Goal: Task Accomplishment & Management: Manage account settings

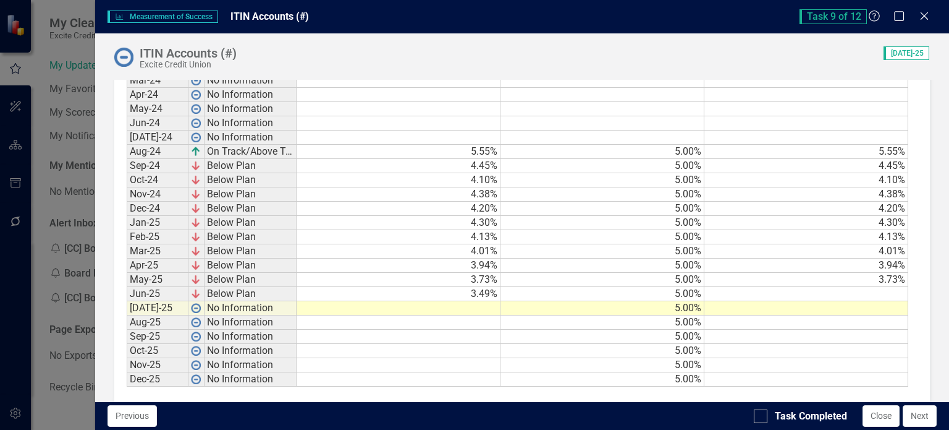
scroll to position [773, 0]
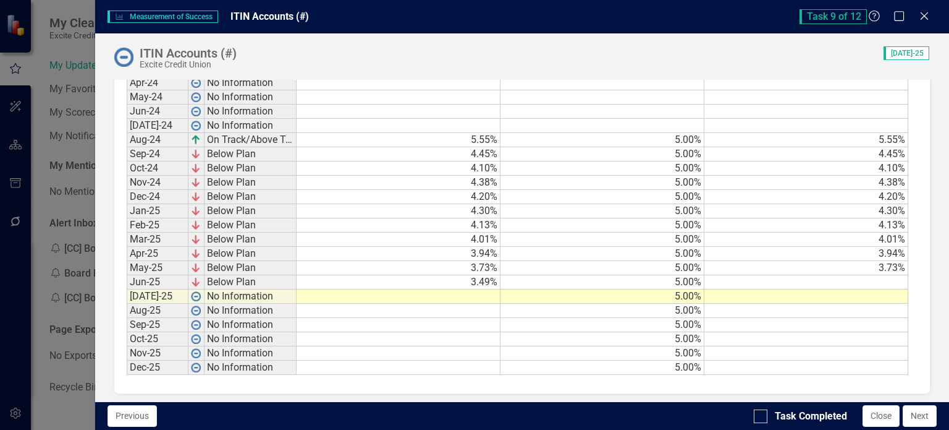
click at [67, 278] on div "Measurement of Success Measurement of Success ITIN Accounts (#) Task 9 of 12 He…" at bounding box center [474, 215] width 949 height 430
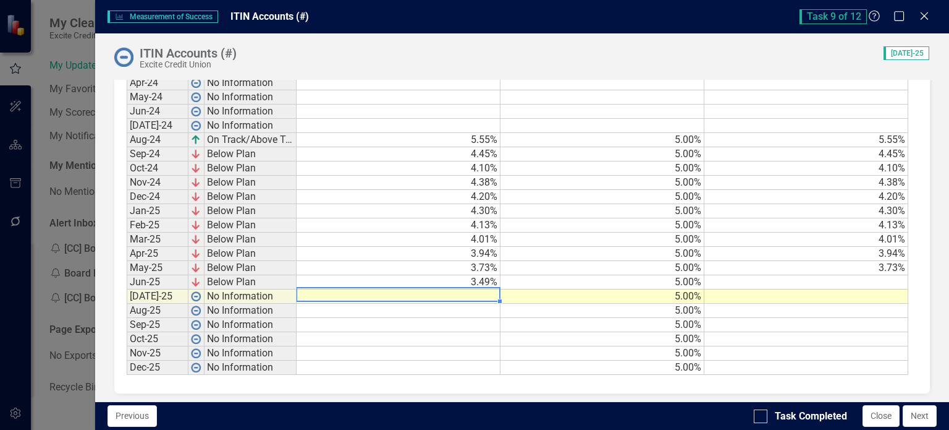
click at [489, 290] on td at bounding box center [399, 296] width 204 height 14
type textarea "3.5"
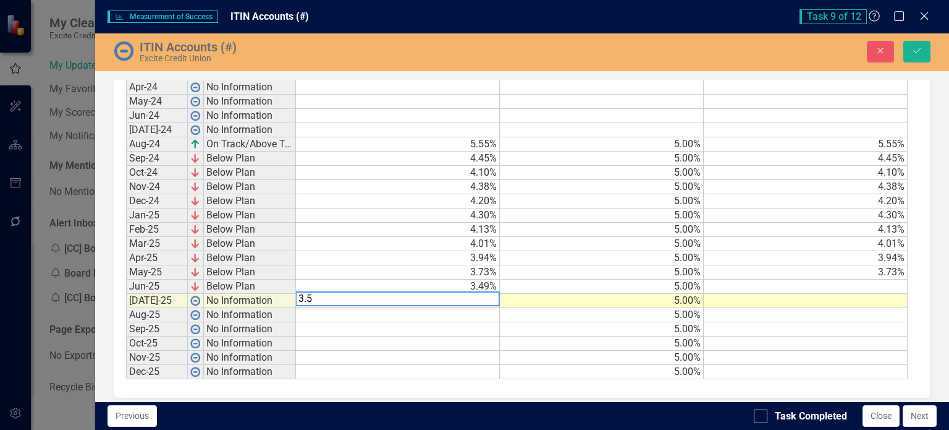
scroll to position [776, 0]
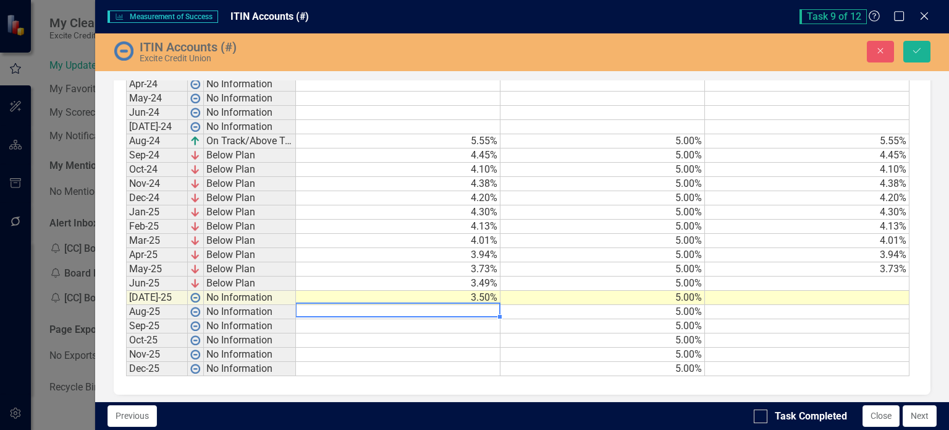
click at [884, 276] on td at bounding box center [807, 283] width 205 height 14
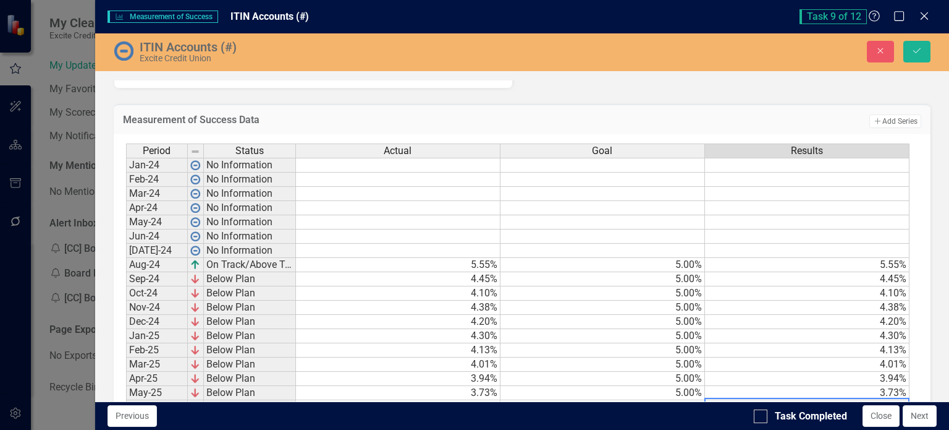
scroll to position [777, 0]
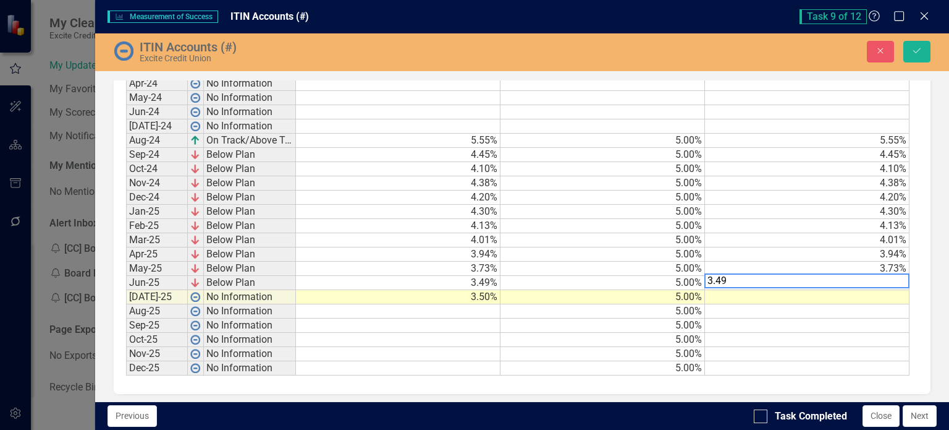
type textarea "3.49"
click at [885, 291] on td at bounding box center [807, 297] width 205 height 14
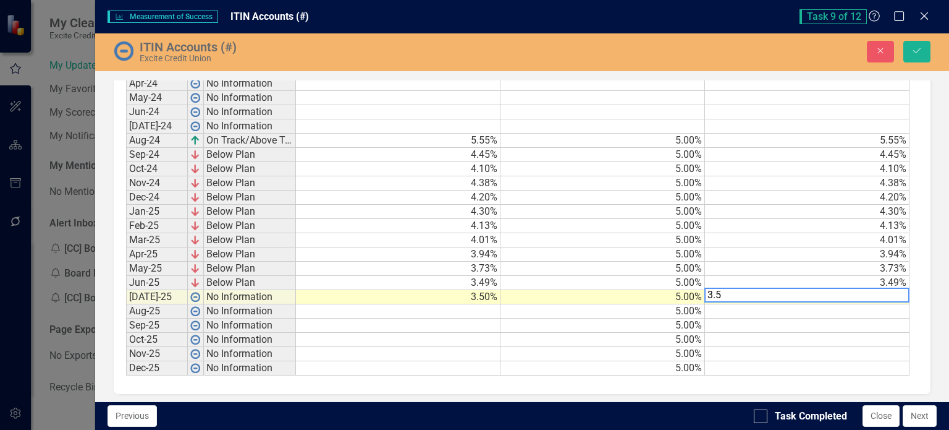
type textarea "3.5"
click at [883, 304] on td at bounding box center [807, 311] width 205 height 14
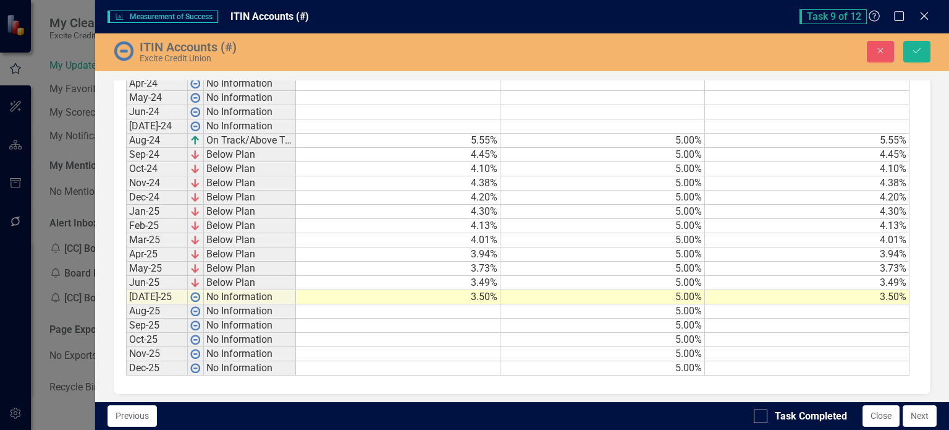
click at [915, 36] on div "ITIN Accounts (#) Excite Credit Union Close Save" at bounding box center [522, 52] width 854 height 38
click at [920, 50] on icon "Save" at bounding box center [917, 50] width 11 height 9
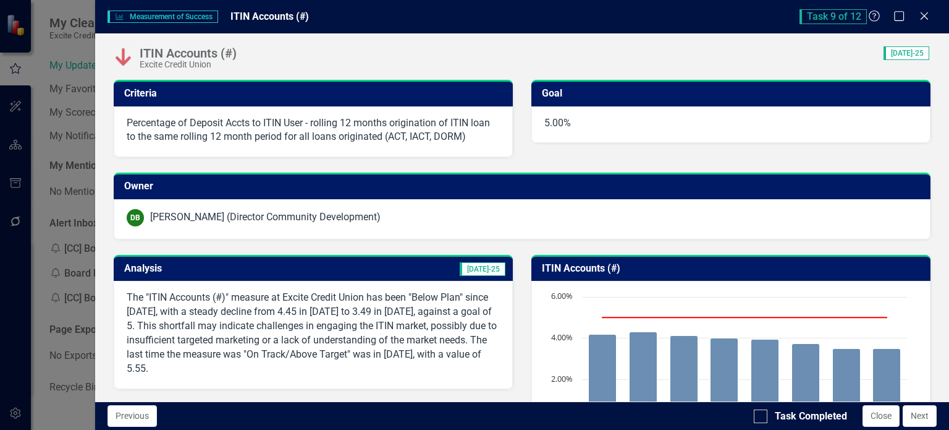
click at [433, 321] on p "The "ITIN Accounts (#)" measure at Excite Credit Union has been "Below Plan" si…" at bounding box center [313, 333] width 373 height 85
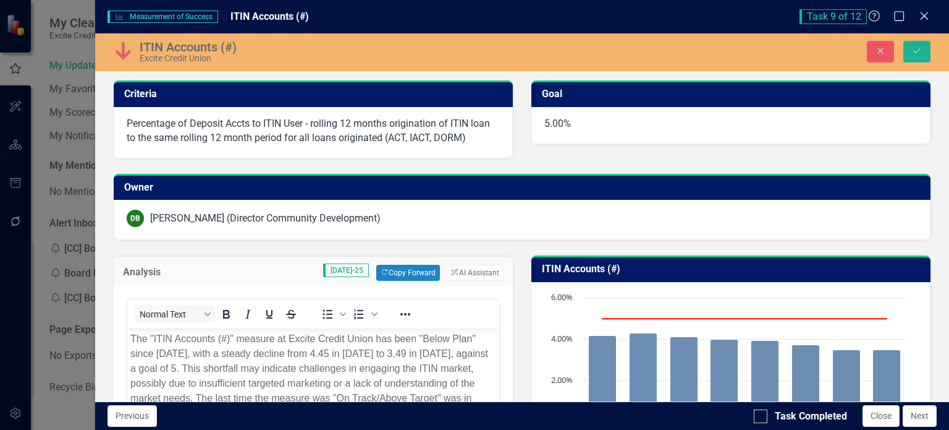
scroll to position [0, 0]
click at [460, 269] on button "ClearPoint AI AI Assistant" at bounding box center [474, 273] width 57 height 16
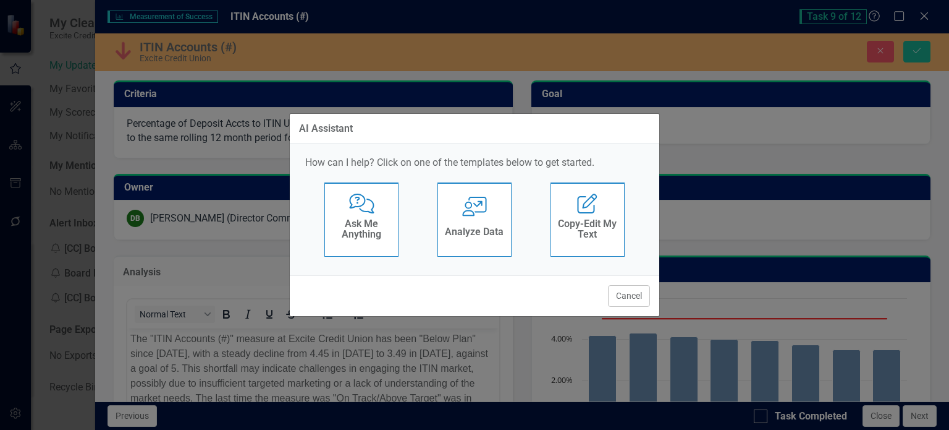
click at [469, 251] on div "User with Chart Analyze Data" at bounding box center [475, 219] width 74 height 74
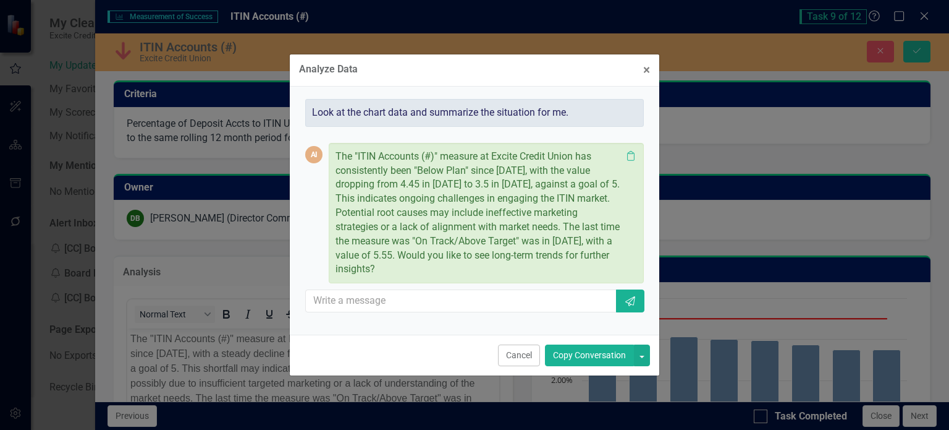
click at [597, 358] on button "Copy Conversation" at bounding box center [589, 355] width 89 height 22
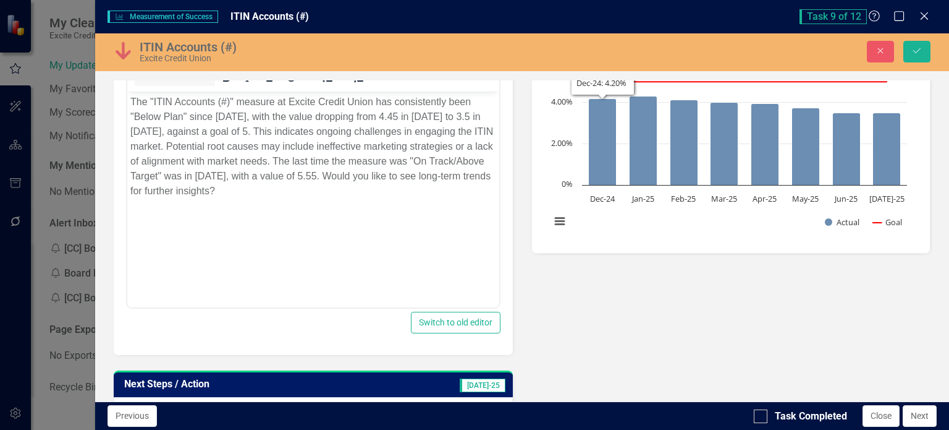
scroll to position [247, 0]
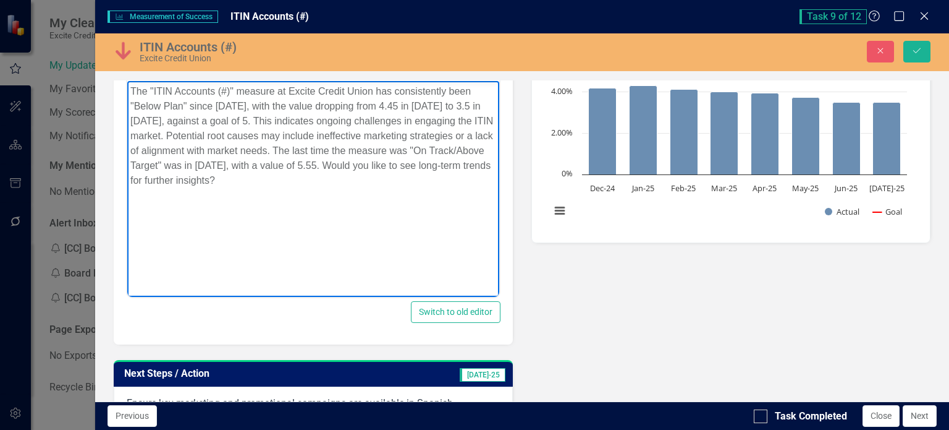
click at [358, 177] on p "The "ITIN Accounts (#)" measure at Excite Credit Union has consistently been "B…" at bounding box center [313, 136] width 366 height 104
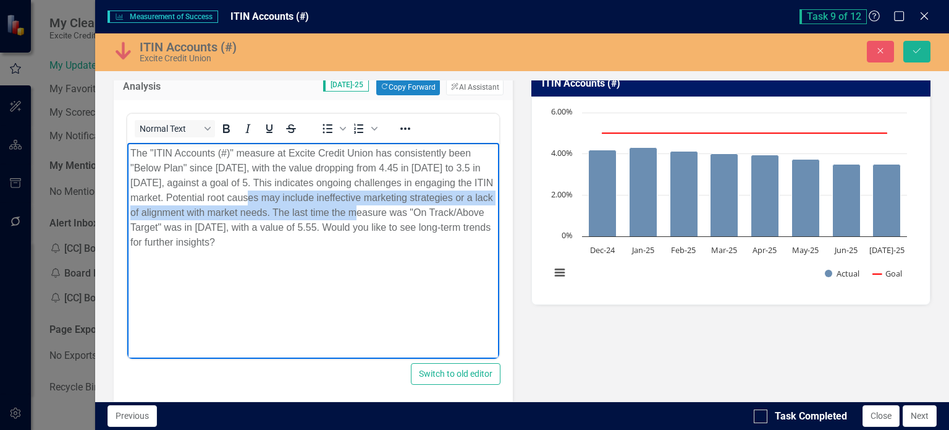
drag, startPoint x: 308, startPoint y: 197, endPoint x: 452, endPoint y: 210, distance: 144.6
click at [452, 210] on p "The "ITIN Accounts (#)" measure at Excite Credit Union has consistently been "B…" at bounding box center [313, 198] width 366 height 104
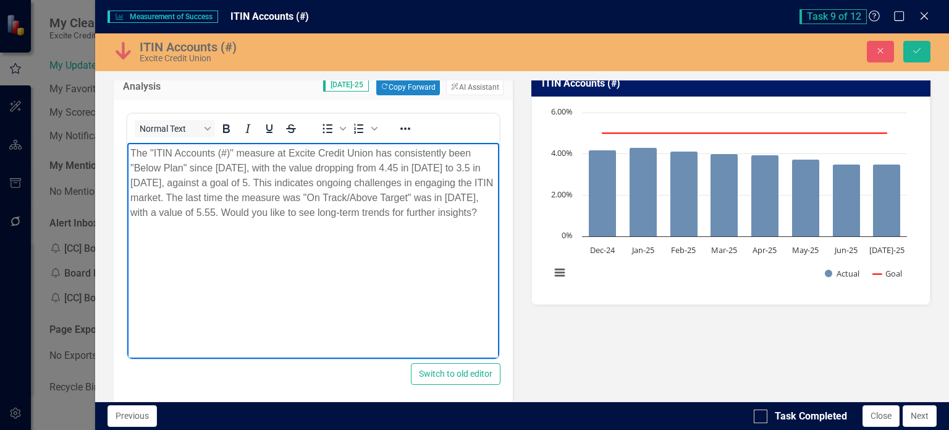
drag, startPoint x: 403, startPoint y: 211, endPoint x: 420, endPoint y: 239, distance: 33.0
click at [420, 239] on body "The "ITIN Accounts (#)" measure at Excite Credit Union has consistently been "B…" at bounding box center [313, 235] width 372 height 185
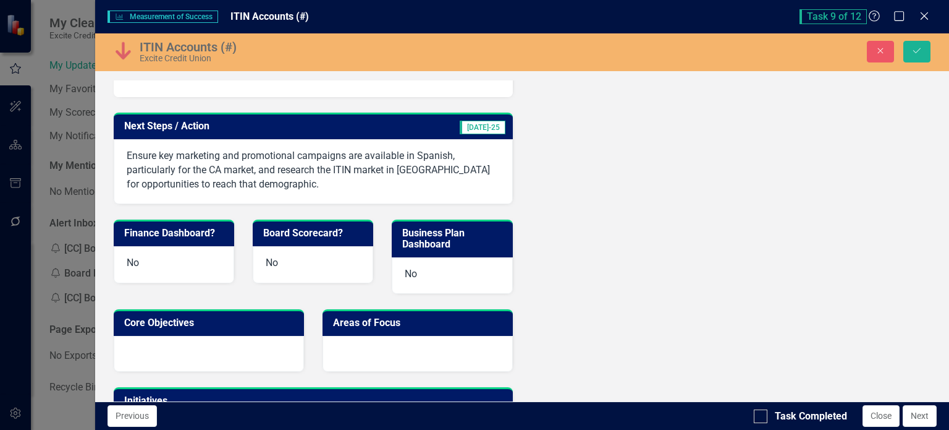
scroll to position [124, 0]
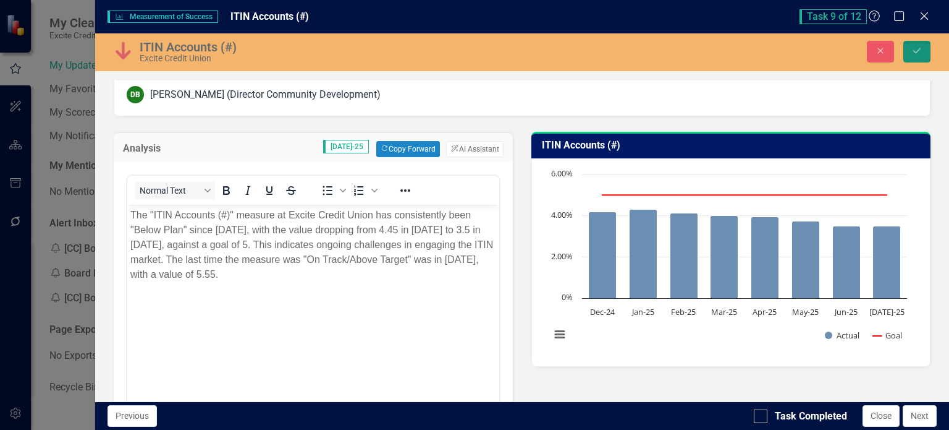
click at [927, 59] on button "Save" at bounding box center [917, 52] width 27 height 22
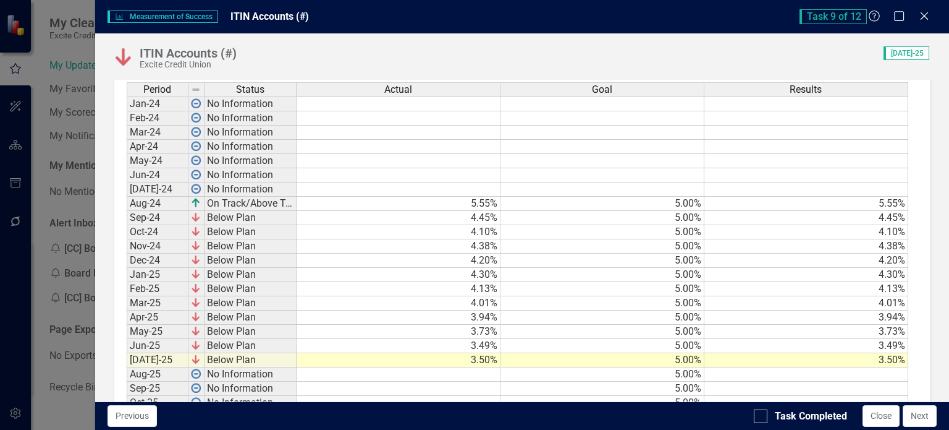
scroll to position [759, 0]
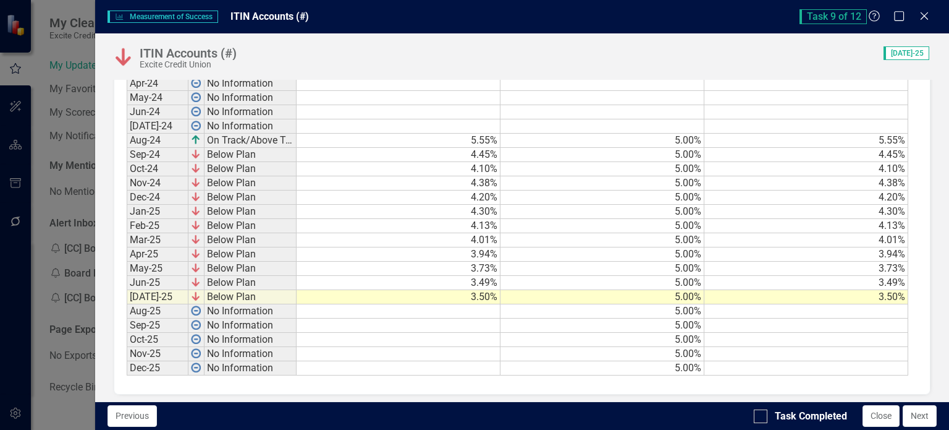
drag, startPoint x: 759, startPoint y: 415, endPoint x: 825, endPoint y: 425, distance: 66.3
click at [760, 414] on input "Task Completed" at bounding box center [758, 413] width 8 height 8
checkbox input "true"
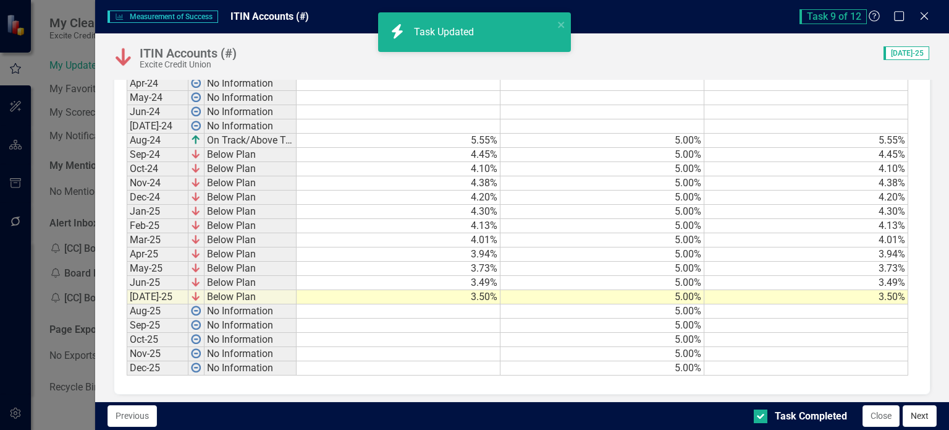
click at [924, 416] on button "Next" at bounding box center [920, 416] width 34 height 22
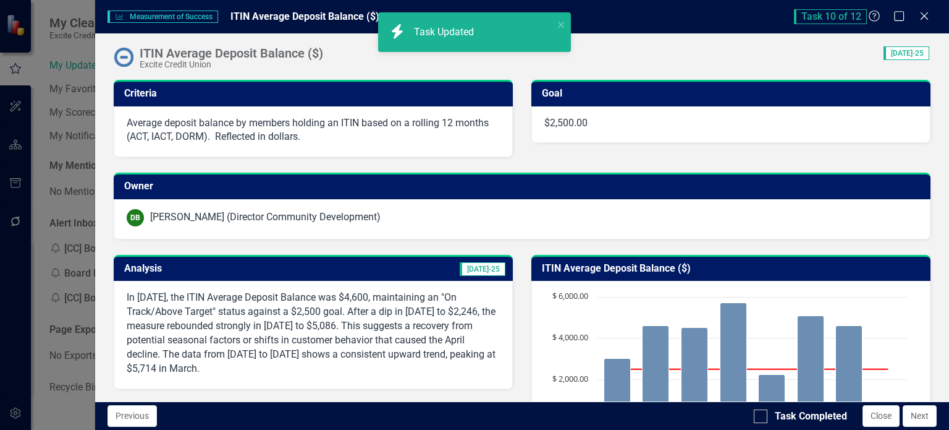
checkbox input "true"
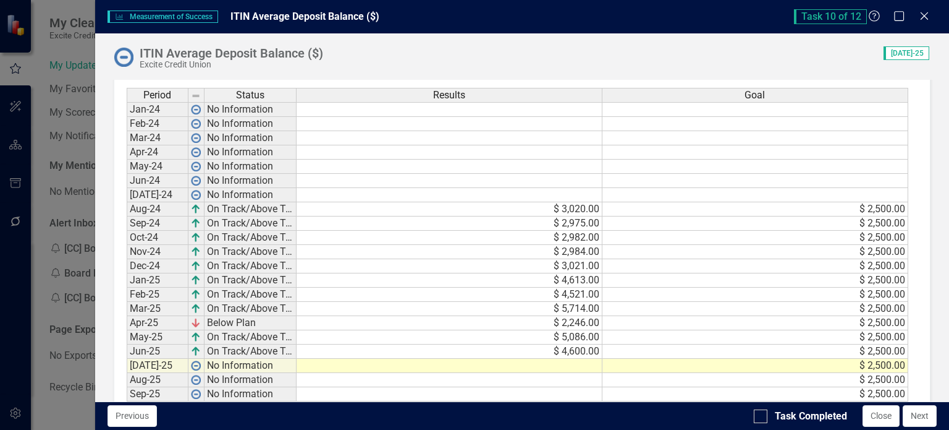
scroll to position [773, 0]
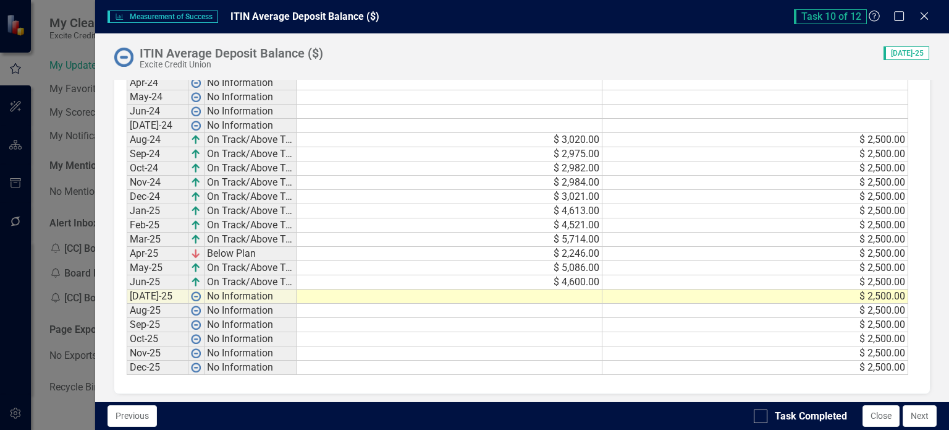
click at [579, 289] on td at bounding box center [450, 296] width 306 height 14
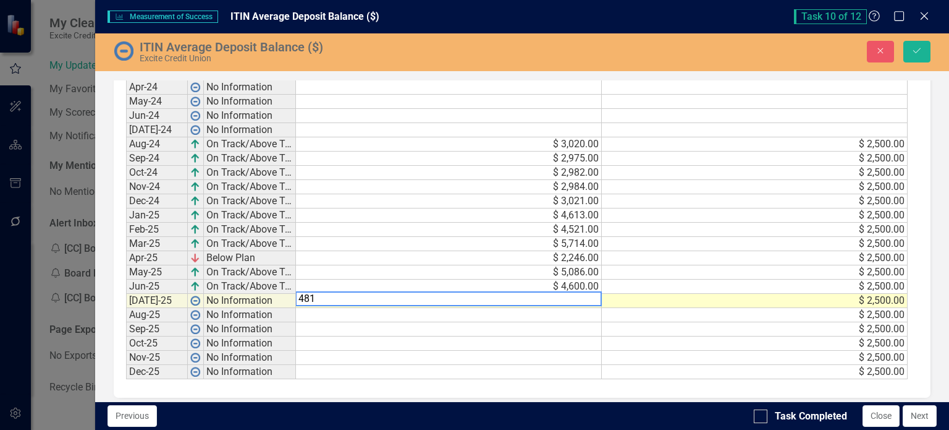
scroll to position [776, 0]
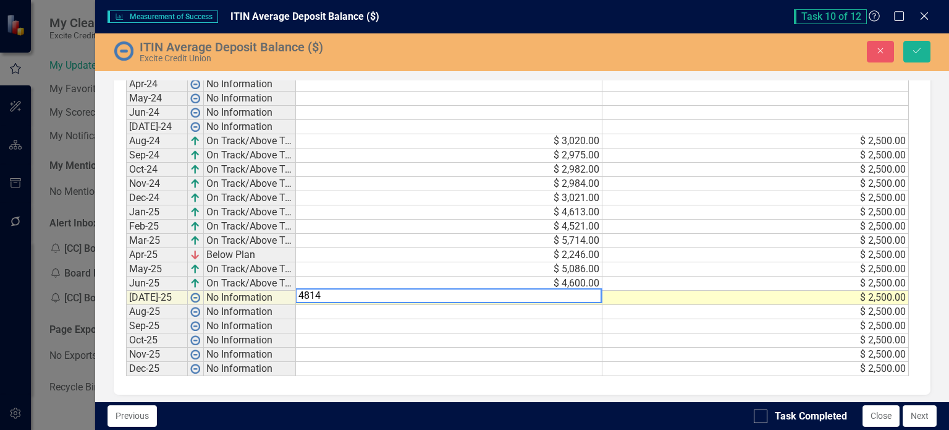
type textarea "4814"
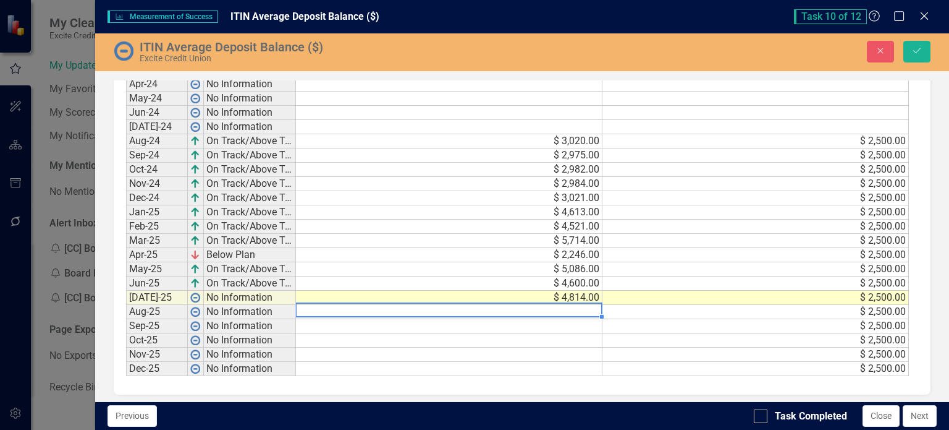
click at [574, 310] on td at bounding box center [449, 312] width 307 height 14
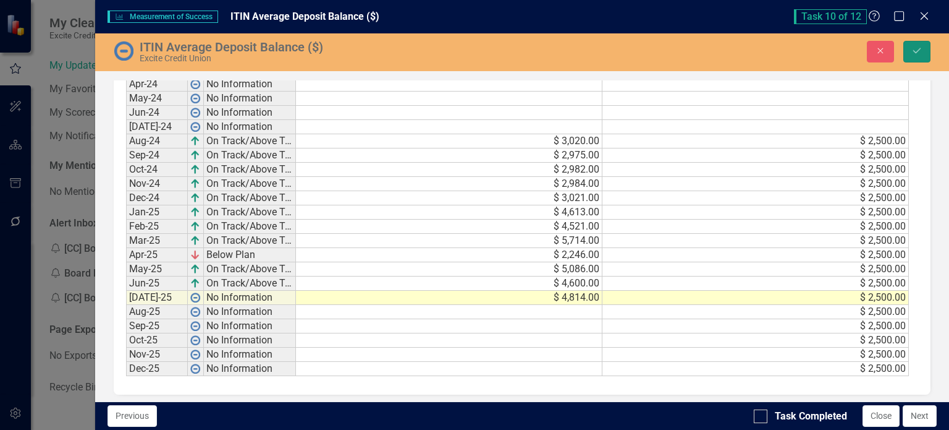
click at [919, 53] on icon "Save" at bounding box center [917, 50] width 11 height 9
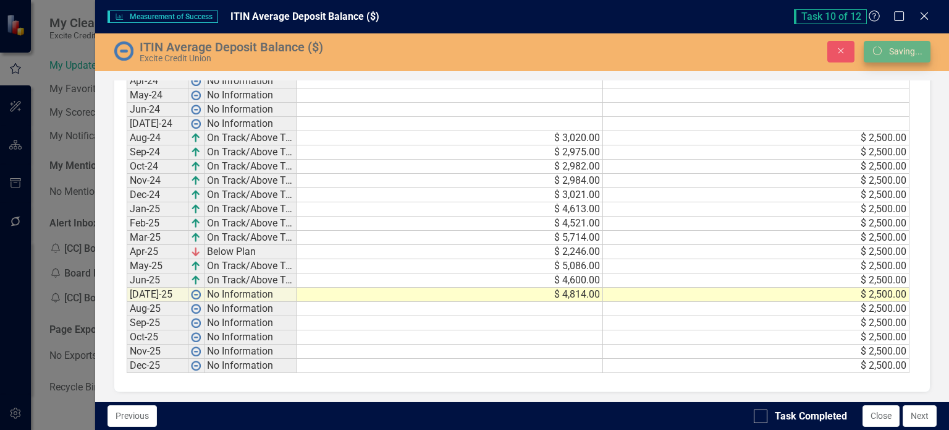
scroll to position [773, 0]
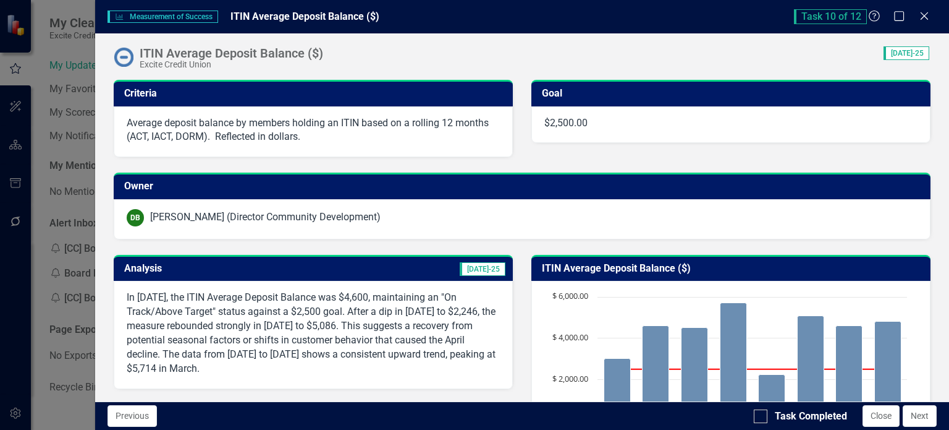
click at [263, 328] on p "In [DATE], the ITIN Average Deposit Balance was $4,600, maintaining an "On Trac…" at bounding box center [313, 333] width 373 height 85
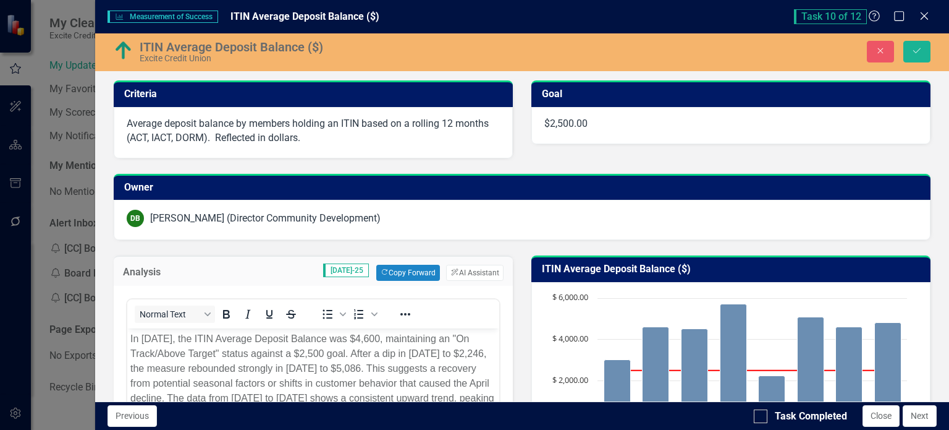
scroll to position [0, 0]
click at [475, 271] on button "ClearPoint AI AI Assistant" at bounding box center [474, 273] width 57 height 16
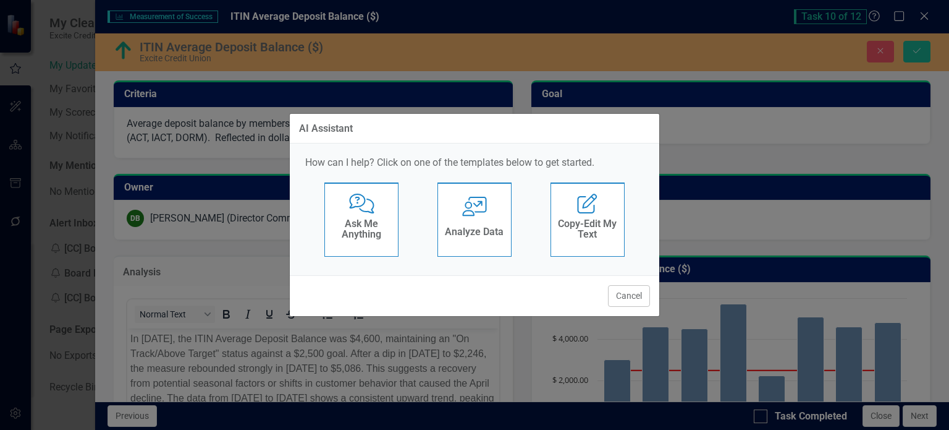
click at [477, 239] on div "Analyze Data" at bounding box center [474, 233] width 59 height 20
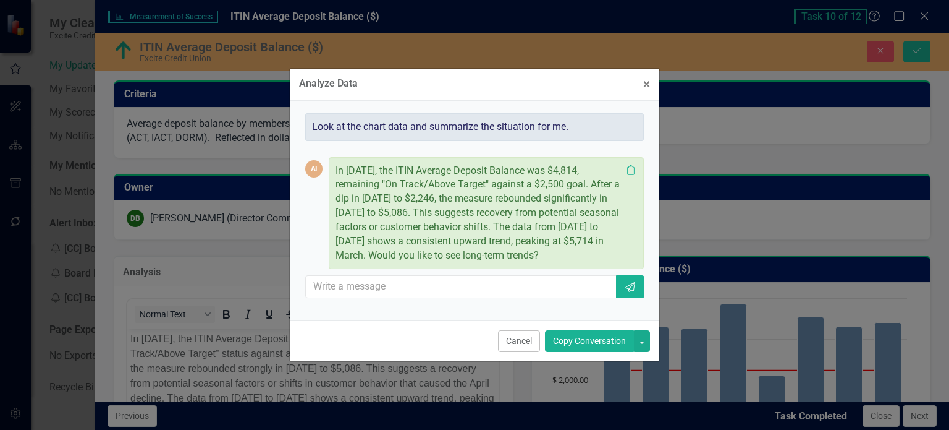
click at [580, 352] on button "Copy Conversation" at bounding box center [589, 341] width 89 height 22
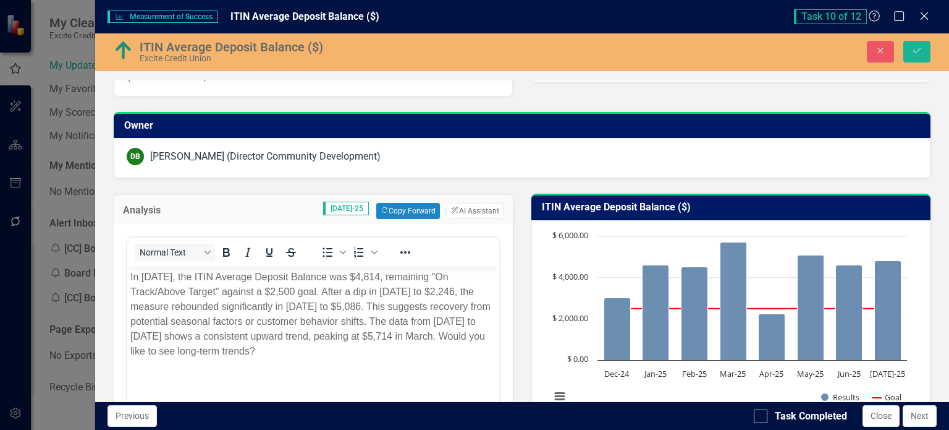
scroll to position [124, 0]
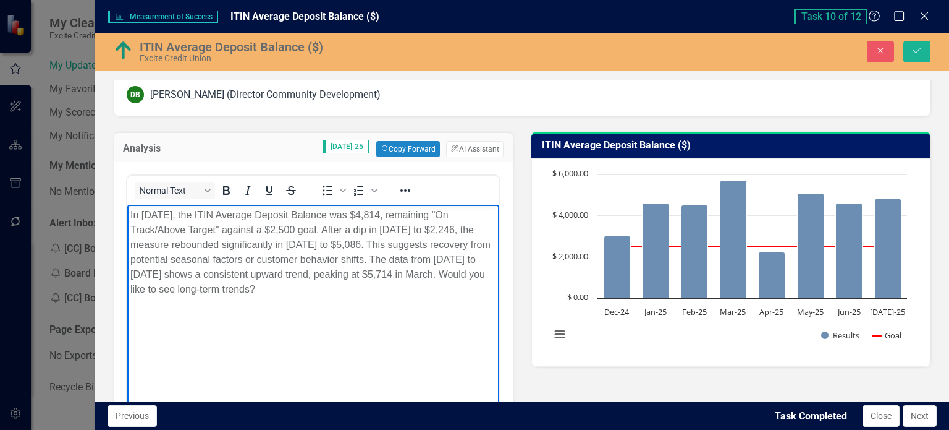
drag, startPoint x: 165, startPoint y: 289, endPoint x: 381, endPoint y: 299, distance: 216.0
click at [381, 299] on body "In [DATE], the ITIN Average Deposit Balance was $4,814, remaining "On Track/Abo…" at bounding box center [313, 297] width 372 height 185
click at [920, 53] on icon "Save" at bounding box center [917, 50] width 11 height 9
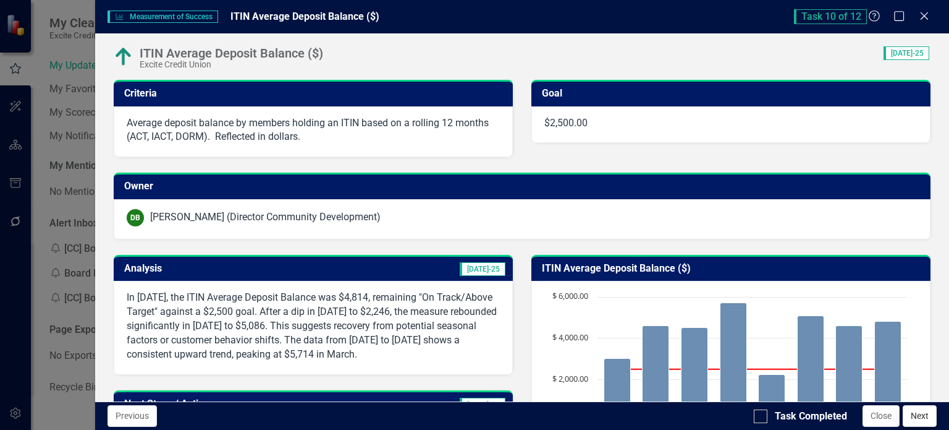
click at [760, 415] on input "Task Completed" at bounding box center [758, 413] width 8 height 8
checkbox input "true"
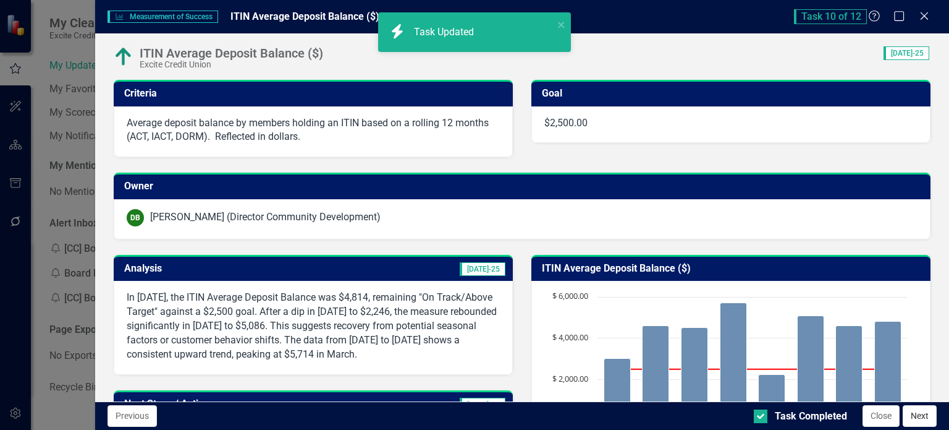
click at [922, 422] on button "Next" at bounding box center [920, 416] width 34 height 22
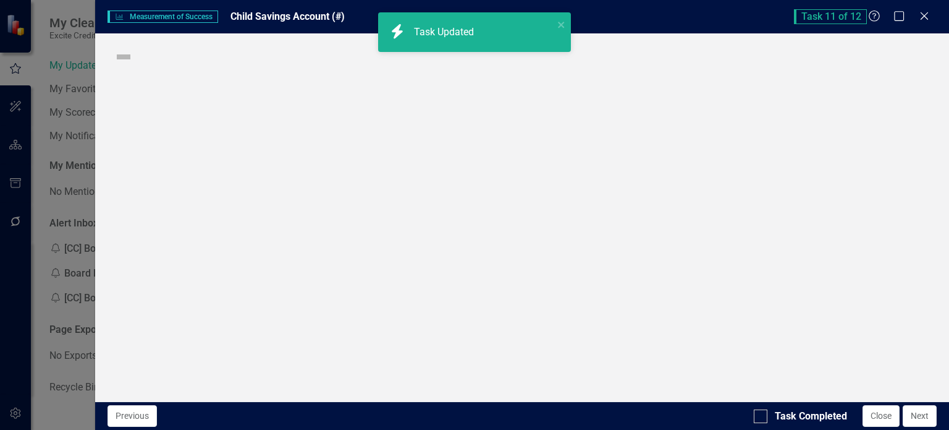
checkbox input "true"
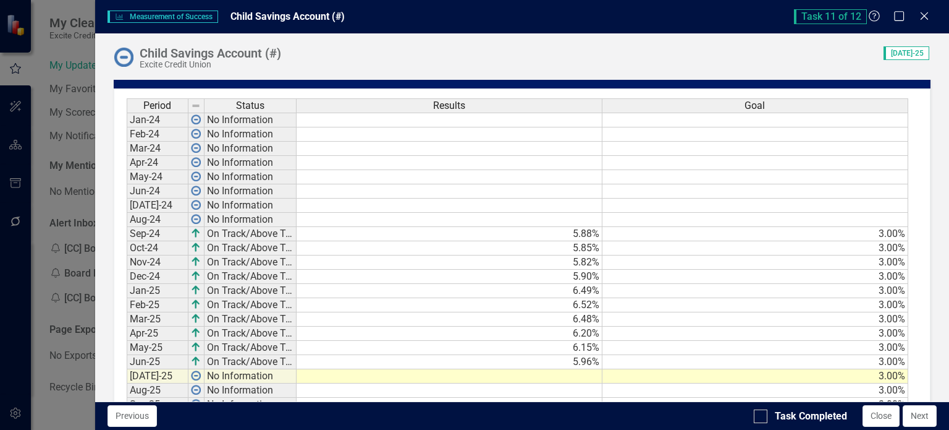
scroll to position [759, 0]
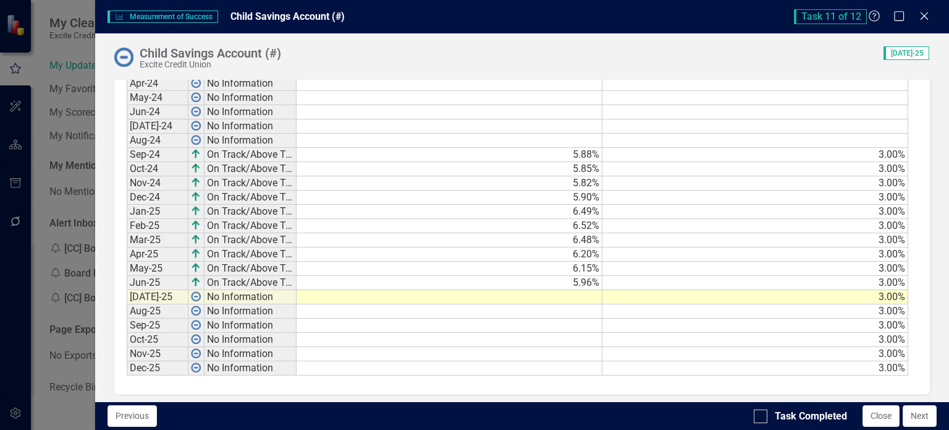
click at [589, 290] on td at bounding box center [450, 297] width 306 height 14
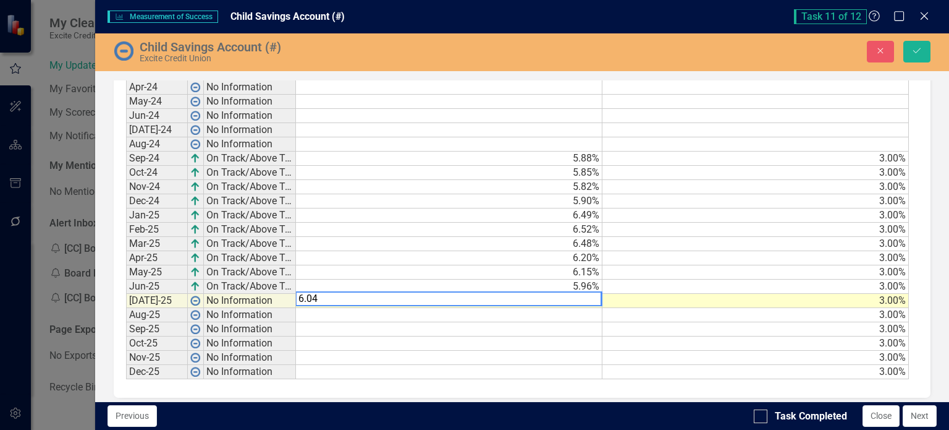
scroll to position [763, 0]
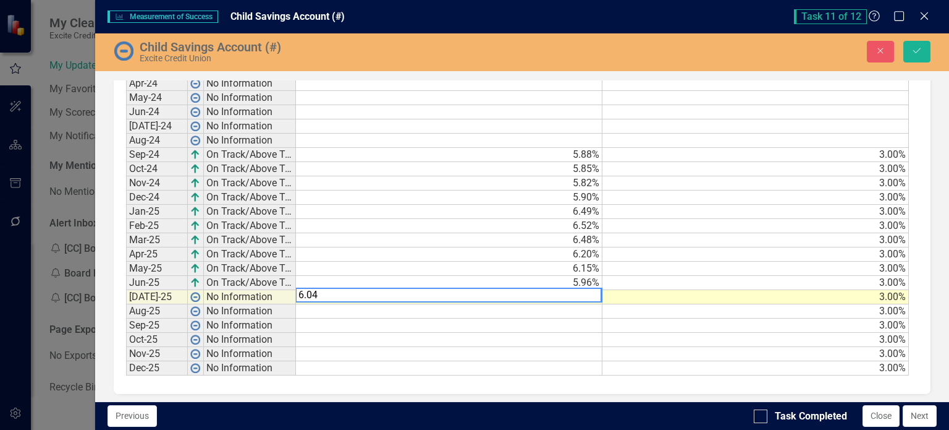
type textarea "6.04"
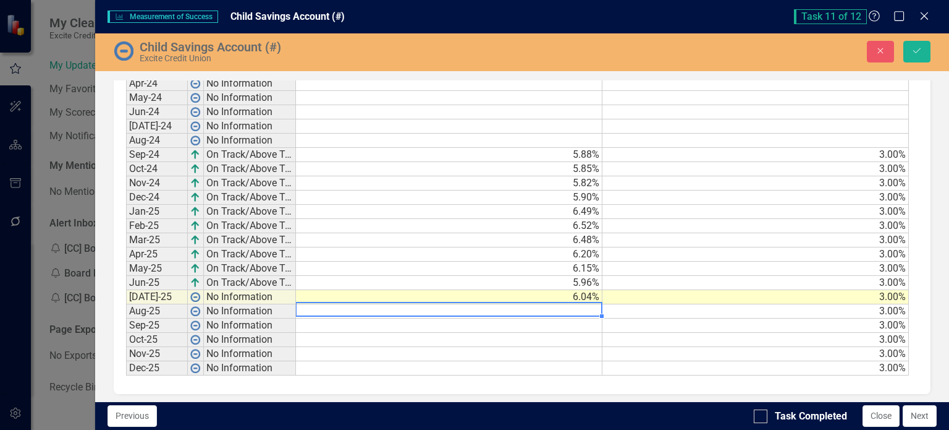
click at [586, 305] on td at bounding box center [449, 311] width 307 height 14
click at [925, 47] on button "Save" at bounding box center [917, 52] width 27 height 22
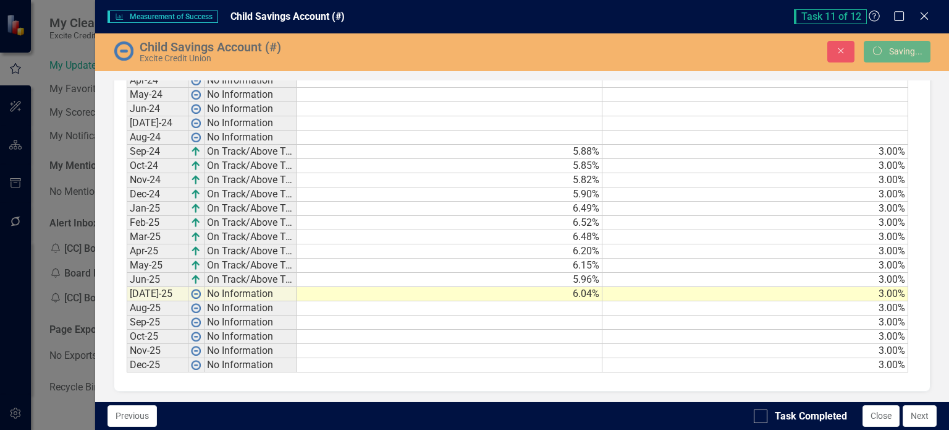
scroll to position [759, 0]
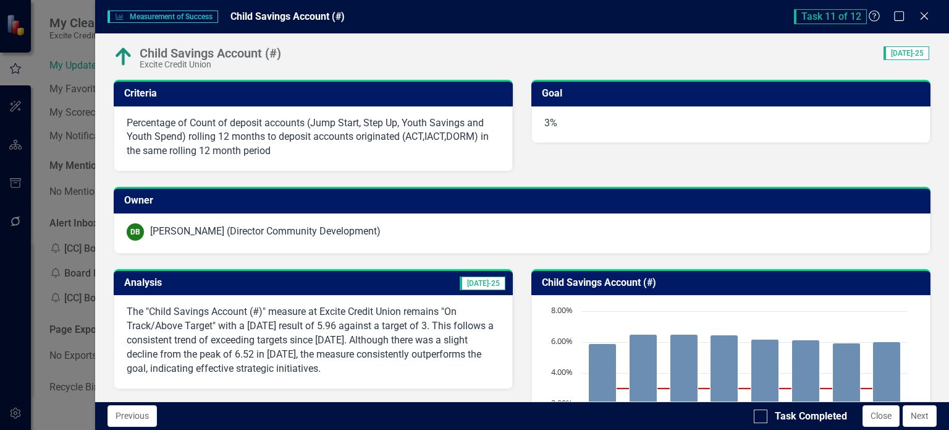
click at [391, 338] on p "The "Child Savings Account (#)" measure at Excite Credit Union remains "On Trac…" at bounding box center [313, 340] width 373 height 70
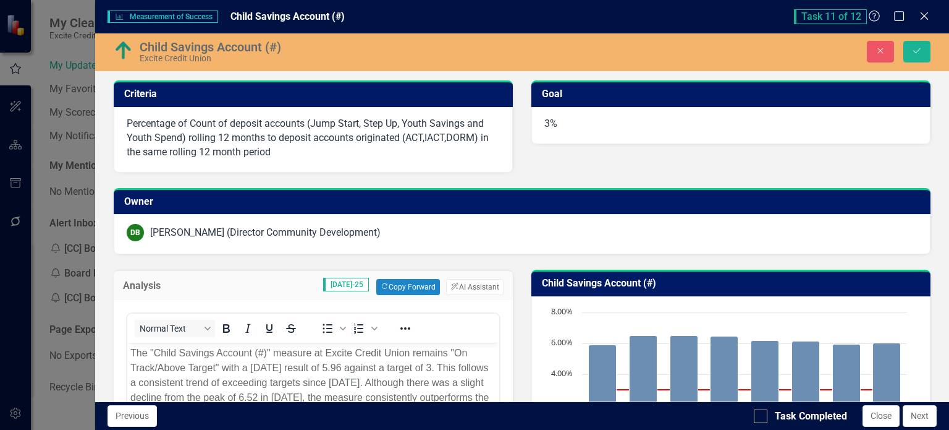
scroll to position [0, 0]
click at [472, 279] on button "ClearPoint AI AI Assistant" at bounding box center [474, 287] width 57 height 16
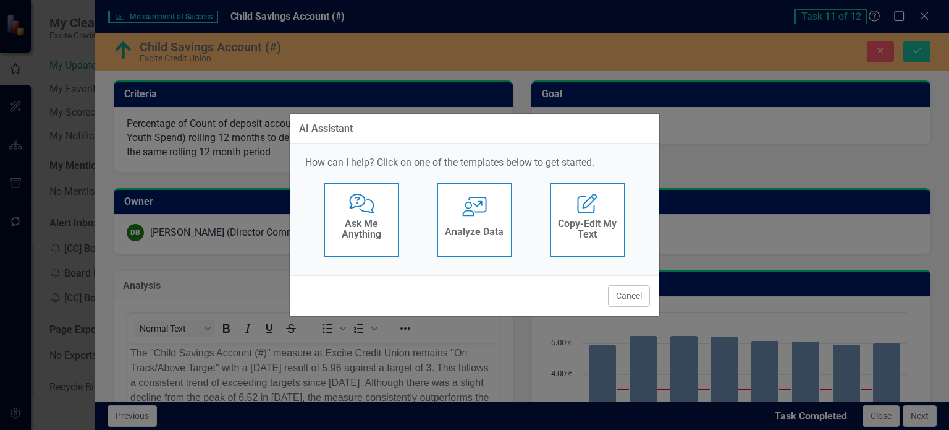
click at [488, 229] on h4 "Analyze Data" at bounding box center [474, 231] width 59 height 11
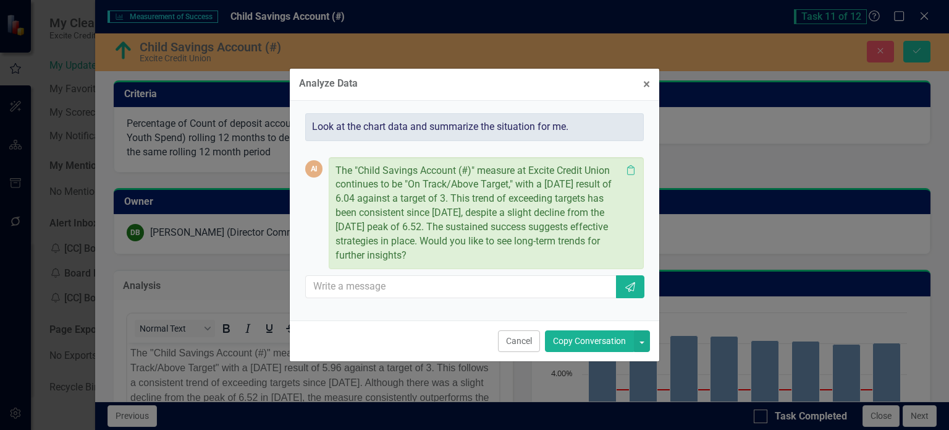
drag, startPoint x: 577, startPoint y: 336, endPoint x: 487, endPoint y: 331, distance: 90.4
click at [576, 337] on button "Copy Conversation" at bounding box center [589, 341] width 89 height 22
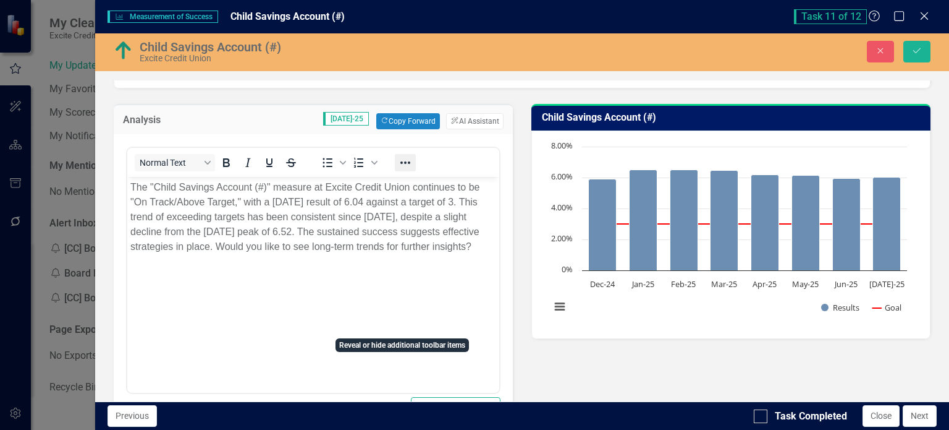
scroll to position [185, 0]
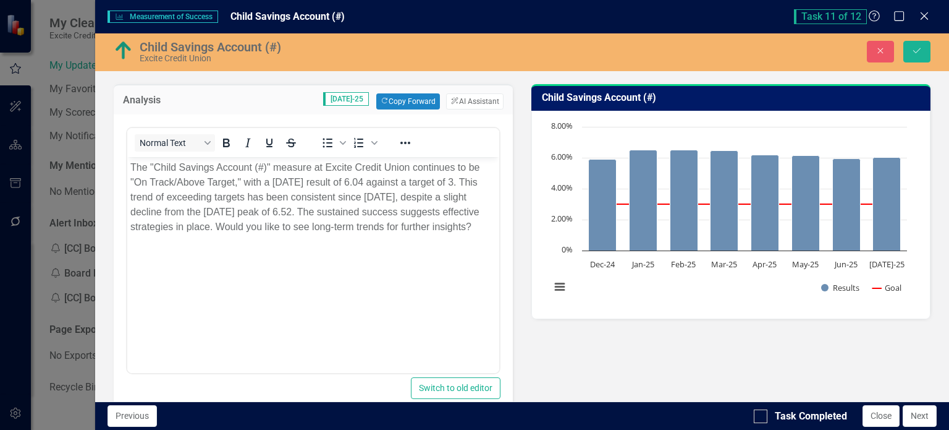
click at [305, 168] on p "The "Child Savings Account (#)" measure at Excite Credit Union continues to be …" at bounding box center [313, 197] width 366 height 74
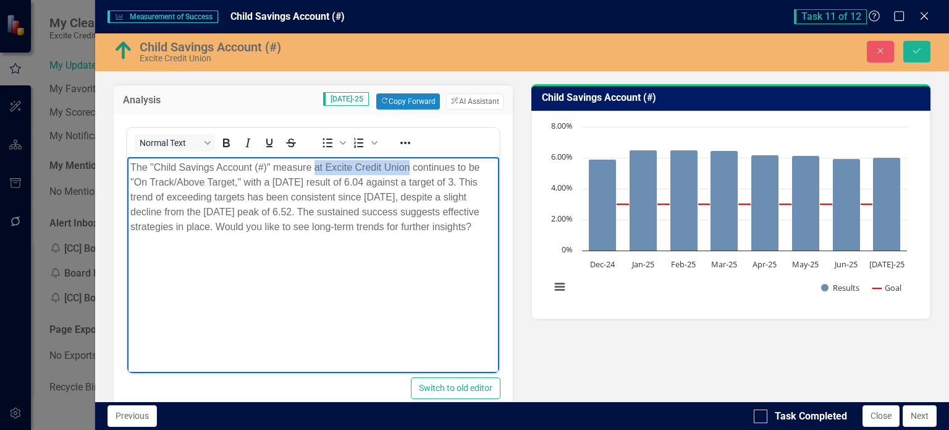
drag, startPoint x: 313, startPoint y: 170, endPoint x: 410, endPoint y: 170, distance: 97.0
click at [410, 170] on p "The "Child Savings Account (#)" measure at Excite Credit Union continues to be …" at bounding box center [313, 197] width 366 height 74
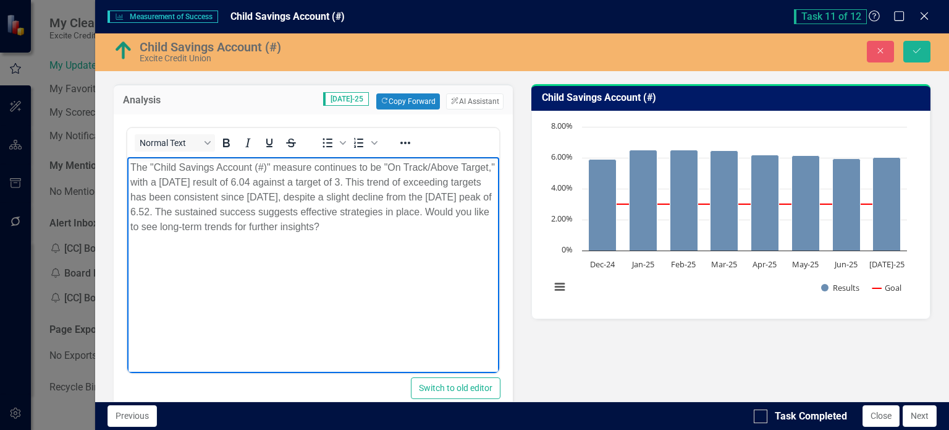
drag, startPoint x: 257, startPoint y: 222, endPoint x: 318, endPoint y: 266, distance: 75.8
click at [318, 266] on body "The "Child Savings Account (#)" measure continues to be "On Track/Above Target,…" at bounding box center [313, 249] width 372 height 185
click at [909, 54] on button "Save" at bounding box center [917, 52] width 27 height 22
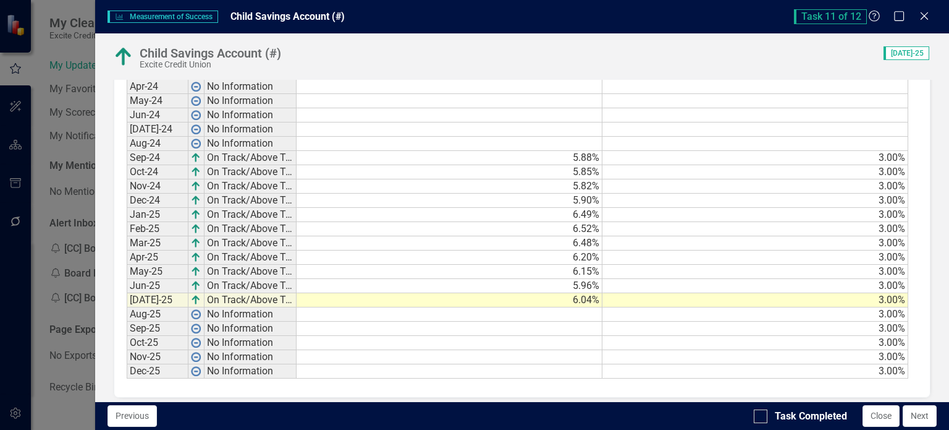
scroll to position [759, 0]
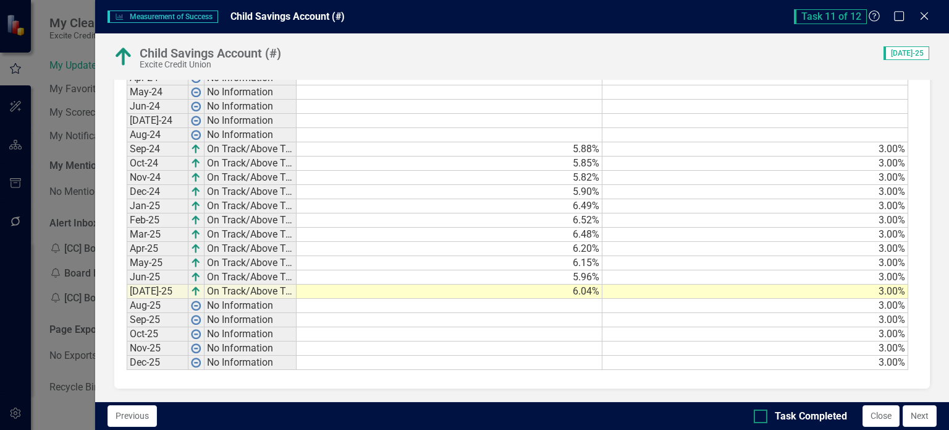
click at [762, 413] on div at bounding box center [761, 416] width 14 height 14
click at [762, 413] on input "Task Completed" at bounding box center [758, 413] width 8 height 8
checkbox input "true"
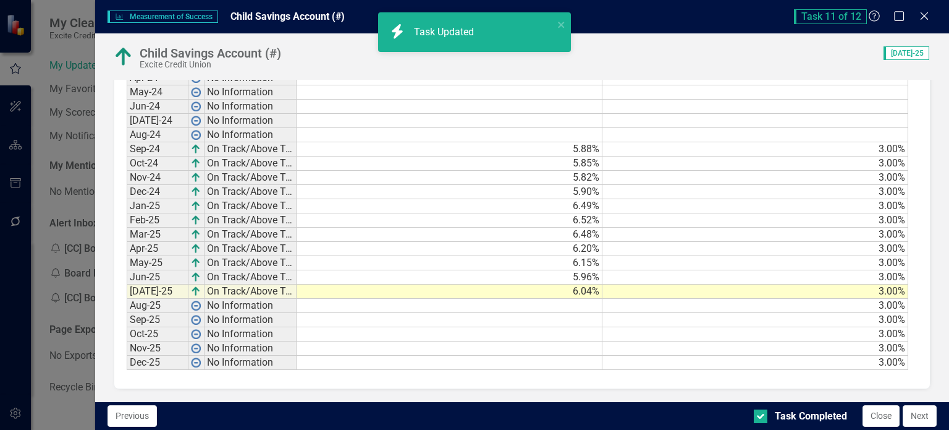
click at [916, 412] on button "Next" at bounding box center [920, 416] width 34 height 22
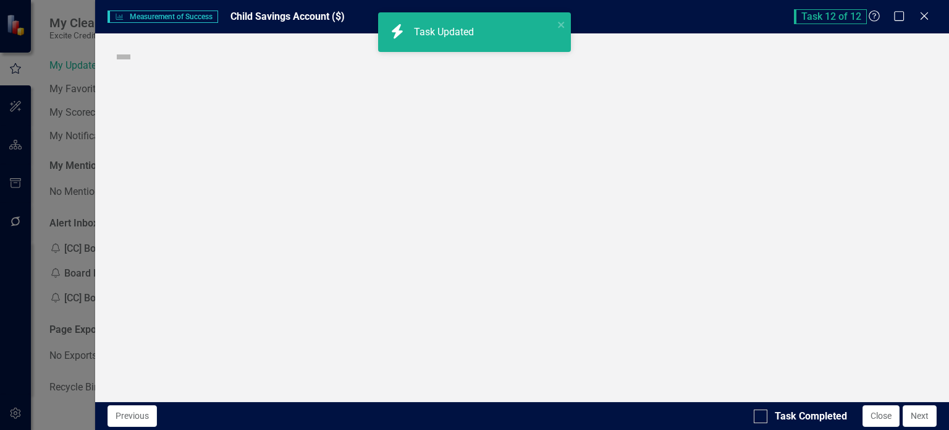
checkbox input "true"
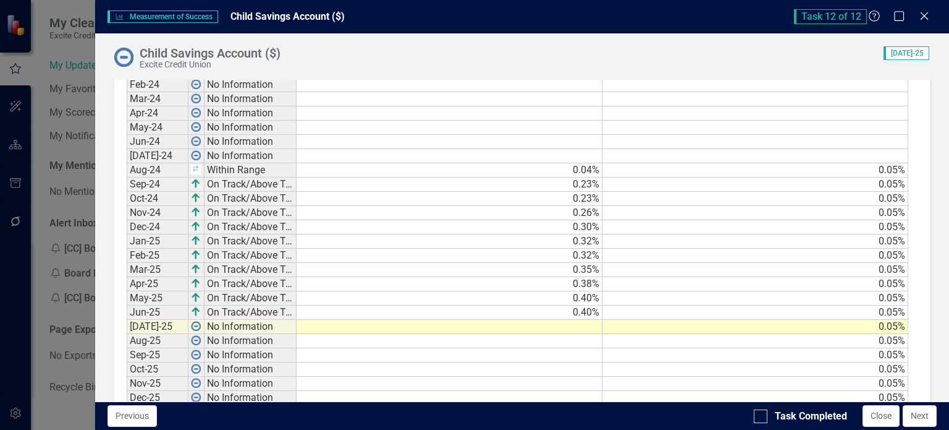
scroll to position [773, 0]
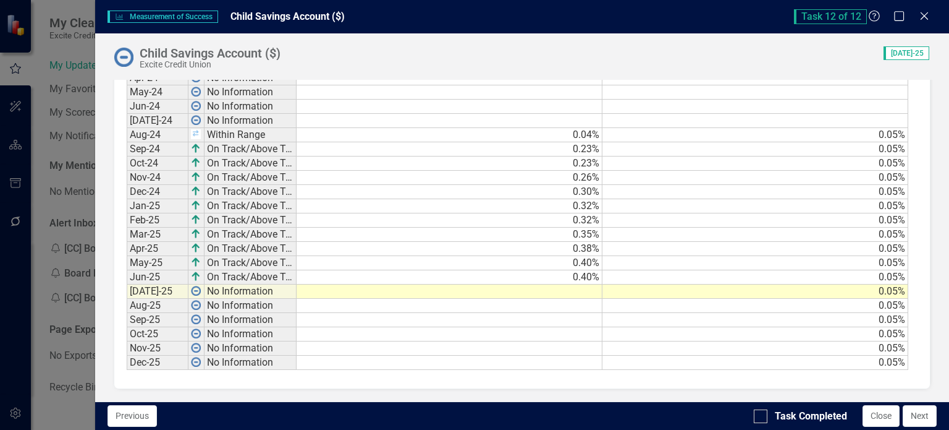
click at [591, 289] on td at bounding box center [450, 291] width 306 height 14
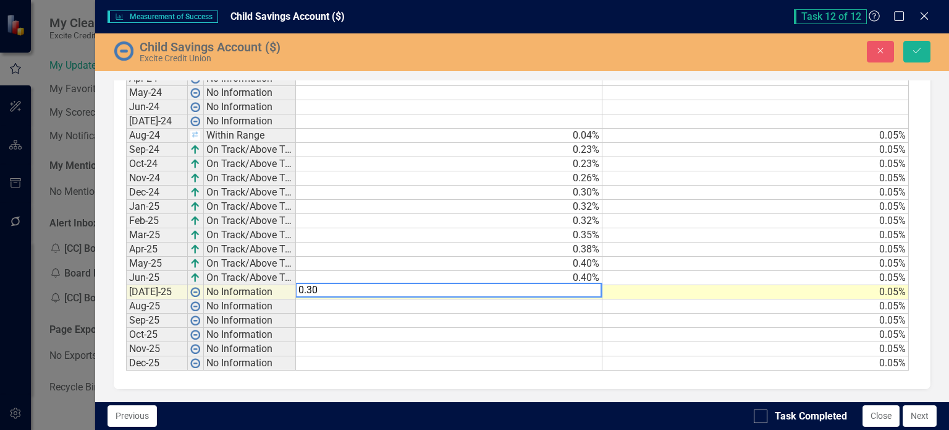
scroll to position [776, 0]
type textarea "0.30"
click at [584, 307] on td at bounding box center [449, 306] width 307 height 14
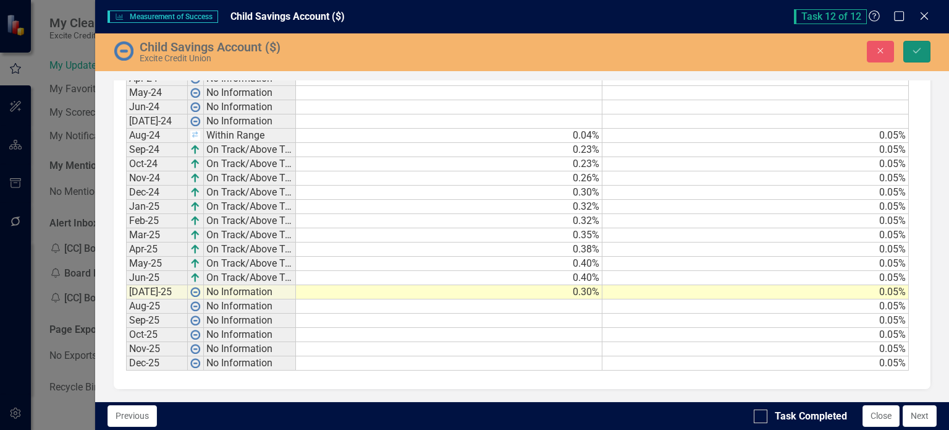
click at [912, 44] on button "Save" at bounding box center [917, 52] width 27 height 22
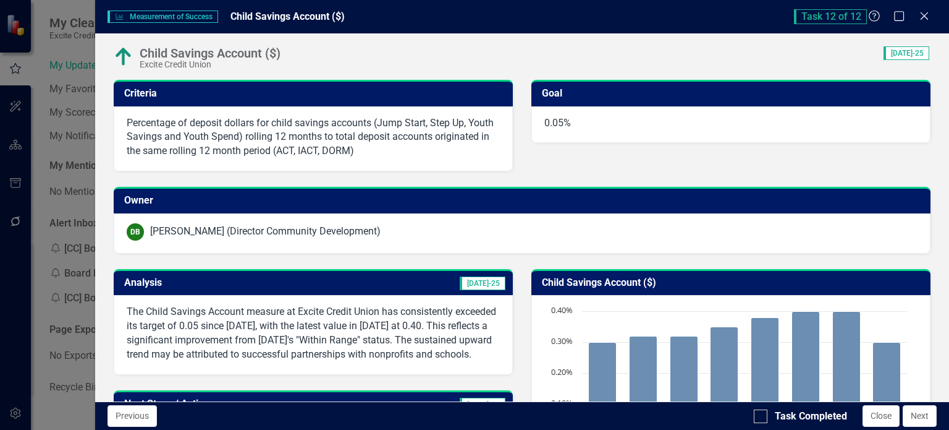
click at [383, 325] on p "The Child Savings Account measure at Excite Credit Union has consistently excee…" at bounding box center [313, 333] width 373 height 56
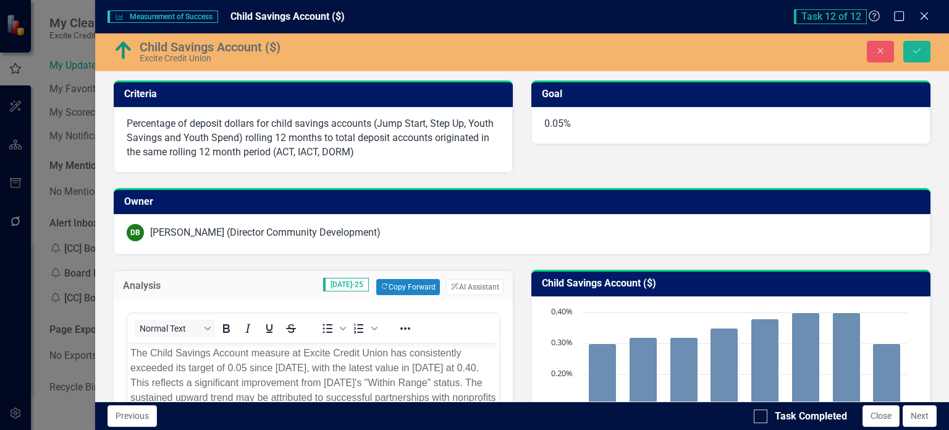
scroll to position [0, 0]
click at [462, 287] on button "ClearPoint AI AI Assistant" at bounding box center [474, 287] width 57 height 16
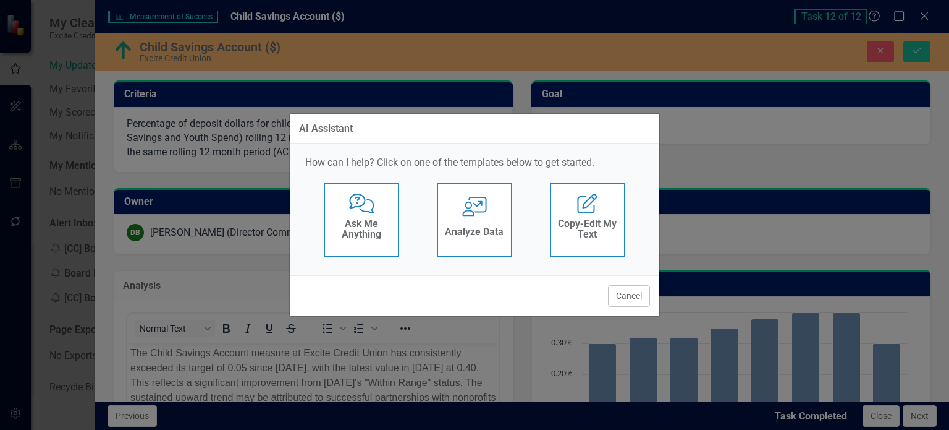
click at [486, 241] on div "Analyze Data" at bounding box center [474, 233] width 59 height 20
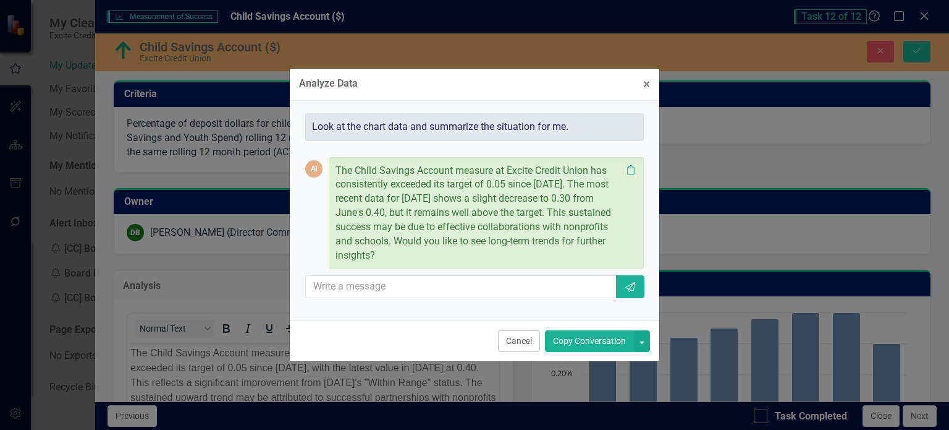
click at [589, 341] on button "Copy Conversation" at bounding box center [589, 341] width 89 height 22
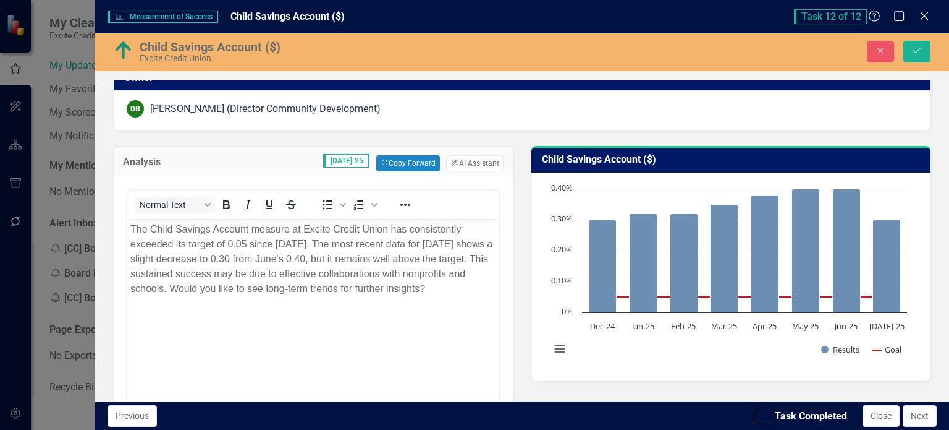
scroll to position [185, 0]
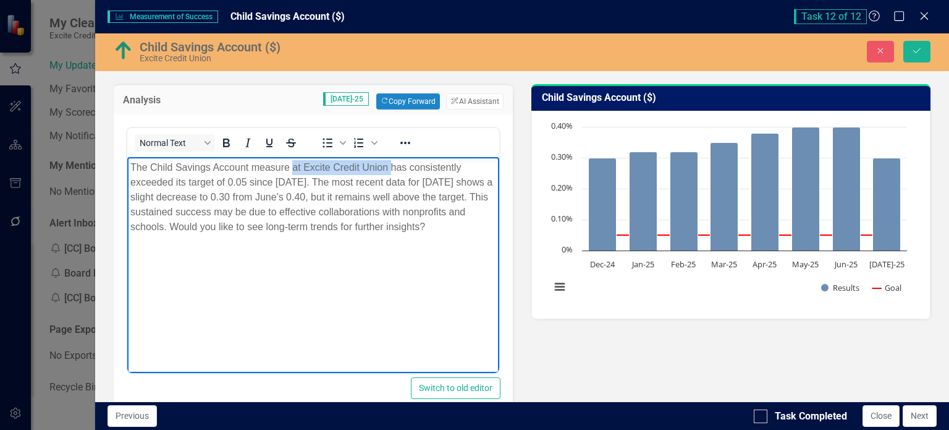
drag, startPoint x: 293, startPoint y: 166, endPoint x: 392, endPoint y: 171, distance: 99.0
click at [392, 171] on p "The Child Savings Account measure at Excite Credit Union has consistently excee…" at bounding box center [313, 197] width 366 height 74
drag, startPoint x: 170, startPoint y: 227, endPoint x: 469, endPoint y: 245, distance: 299.7
click at [469, 245] on body "The Child Savings Account measure has consistently exceeded its target of 0.05 …" at bounding box center [313, 249] width 372 height 185
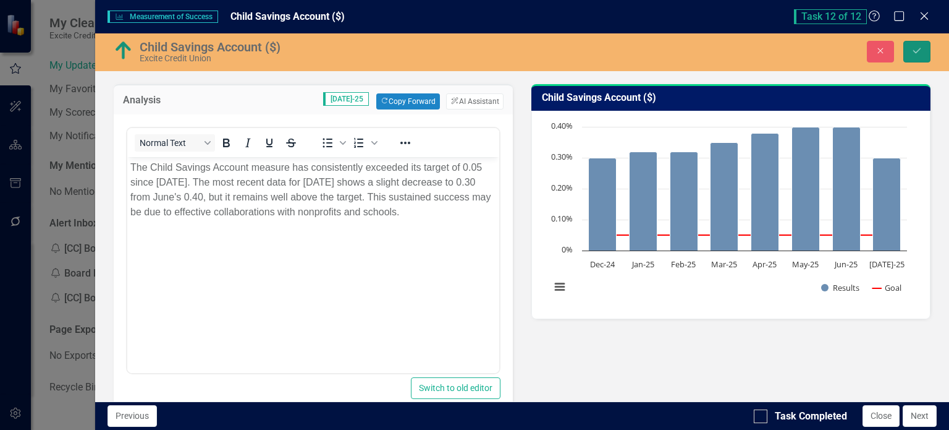
click at [913, 46] on button "Save" at bounding box center [917, 52] width 27 height 22
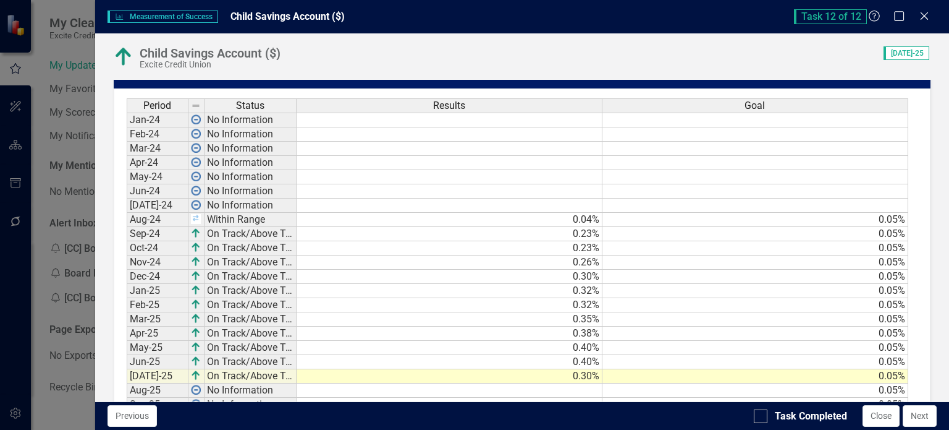
scroll to position [759, 0]
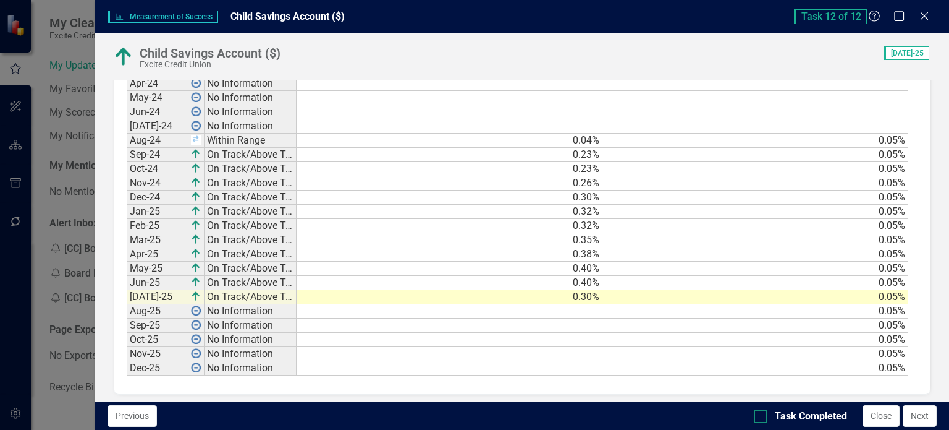
click at [771, 417] on div "Task Completed" at bounding box center [800, 416] width 93 height 14
click at [762, 417] on input "Task Completed" at bounding box center [758, 413] width 8 height 8
checkbox input "true"
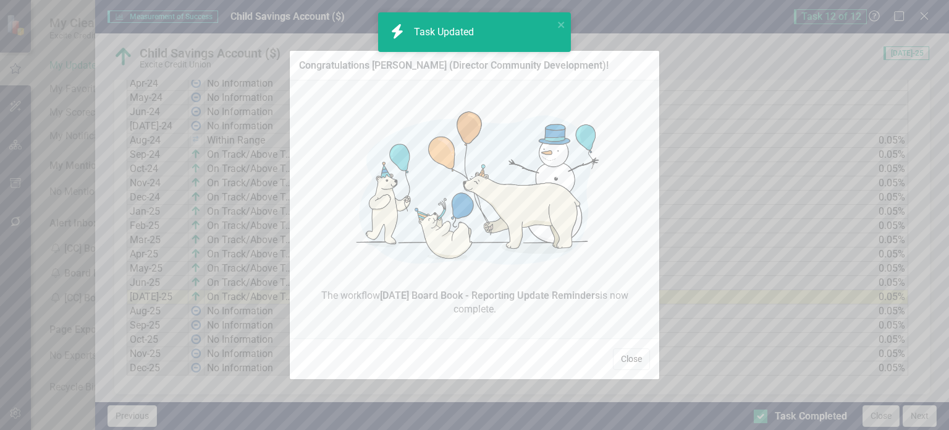
click at [631, 358] on button "Close" at bounding box center [631, 359] width 37 height 22
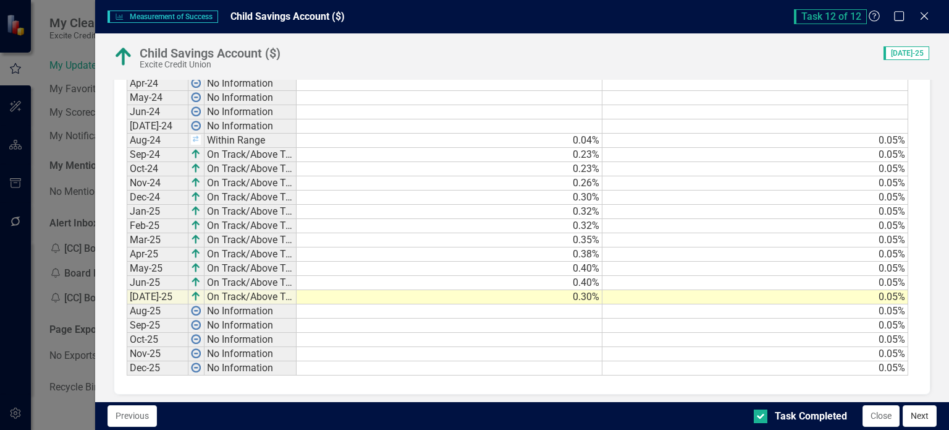
click at [922, 415] on button "Next" at bounding box center [920, 416] width 34 height 22
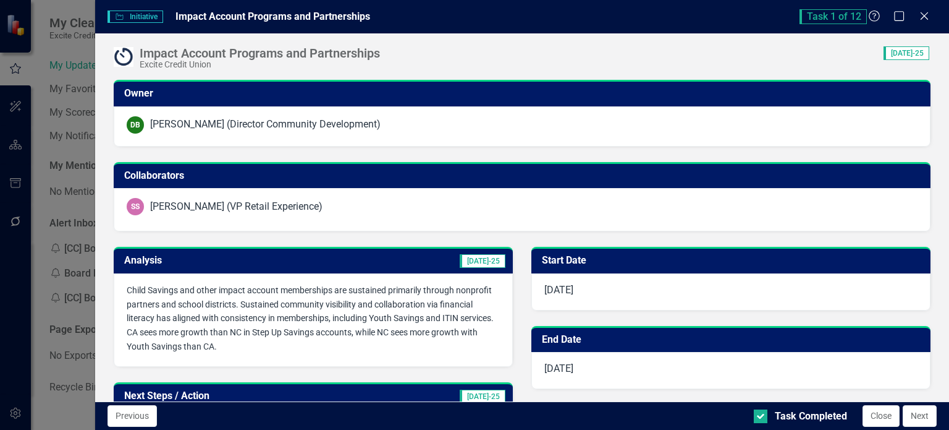
checkbox input "true"
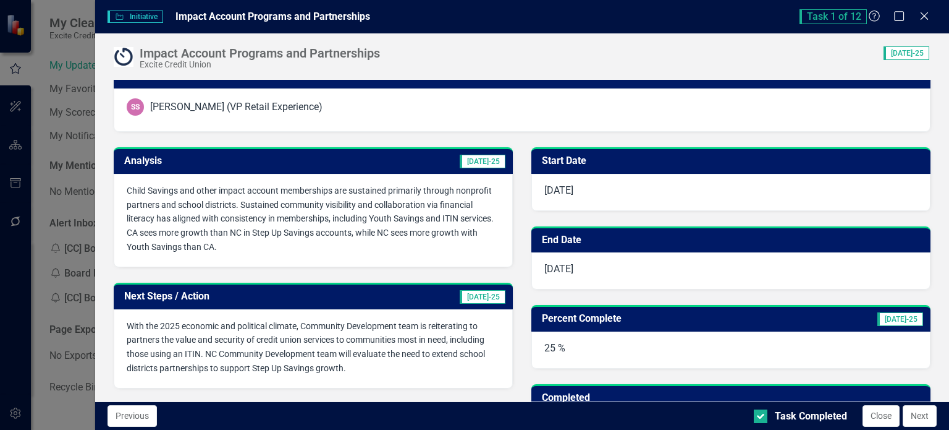
scroll to position [0, 0]
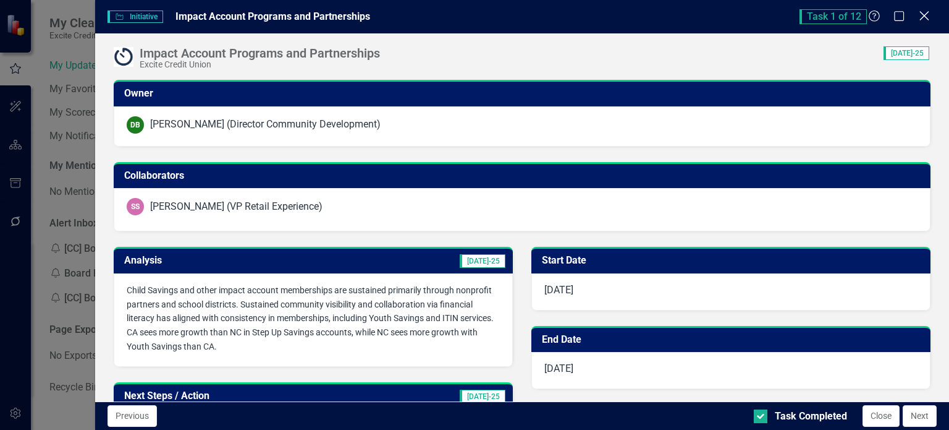
click at [927, 14] on icon "Close" at bounding box center [924, 16] width 15 height 12
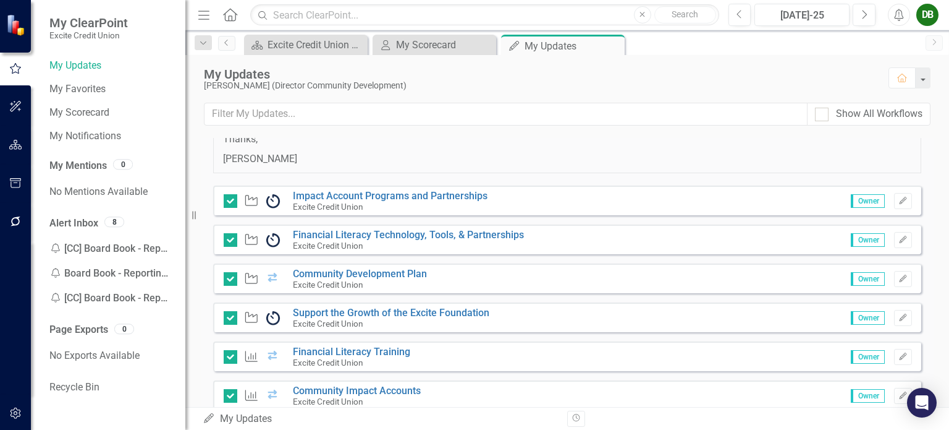
click at [928, 17] on div "DB" at bounding box center [928, 15] width 22 height 22
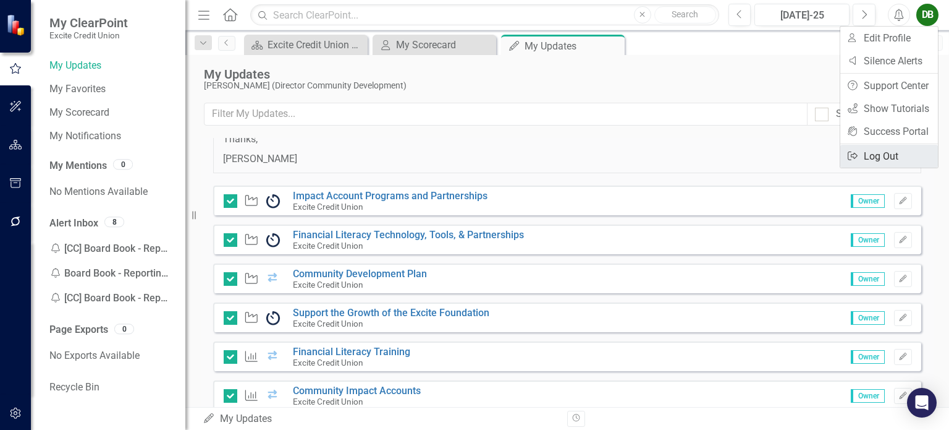
click at [895, 153] on link "Logout Log Out" at bounding box center [890, 156] width 98 height 23
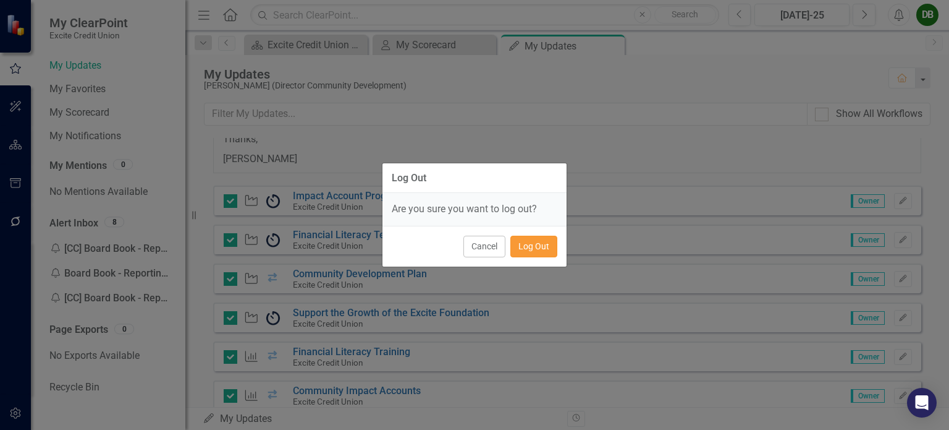
click at [533, 252] on button "Log Out" at bounding box center [534, 247] width 47 height 22
